Goal: Task Accomplishment & Management: Manage account settings

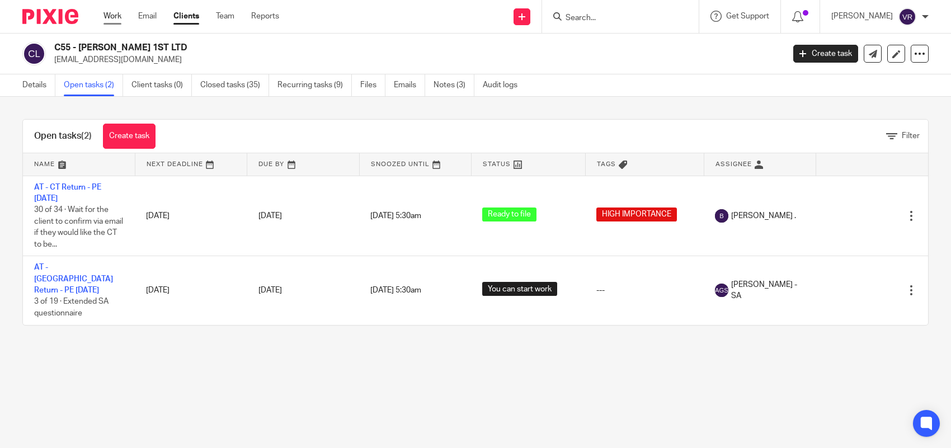
click at [116, 14] on link "Work" at bounding box center [112, 16] width 18 height 11
